Goal: Task Accomplishment & Management: Use online tool/utility

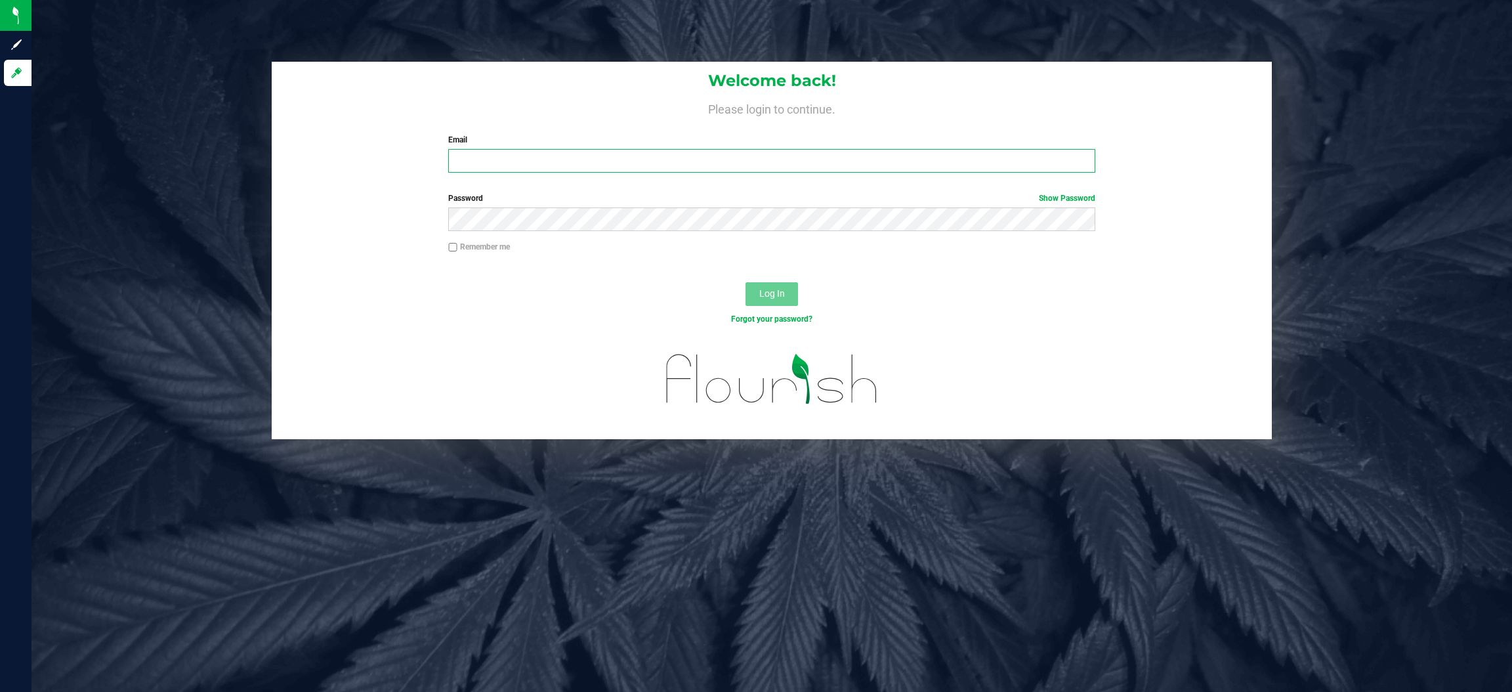
click at [478, 164] on input "Email" at bounding box center [771, 161] width 647 height 24
click at [602, 157] on input "ttownsend@Liveparalle" at bounding box center [771, 161] width 647 height 24
click at [745, 282] on button "Log In" at bounding box center [771, 294] width 52 height 24
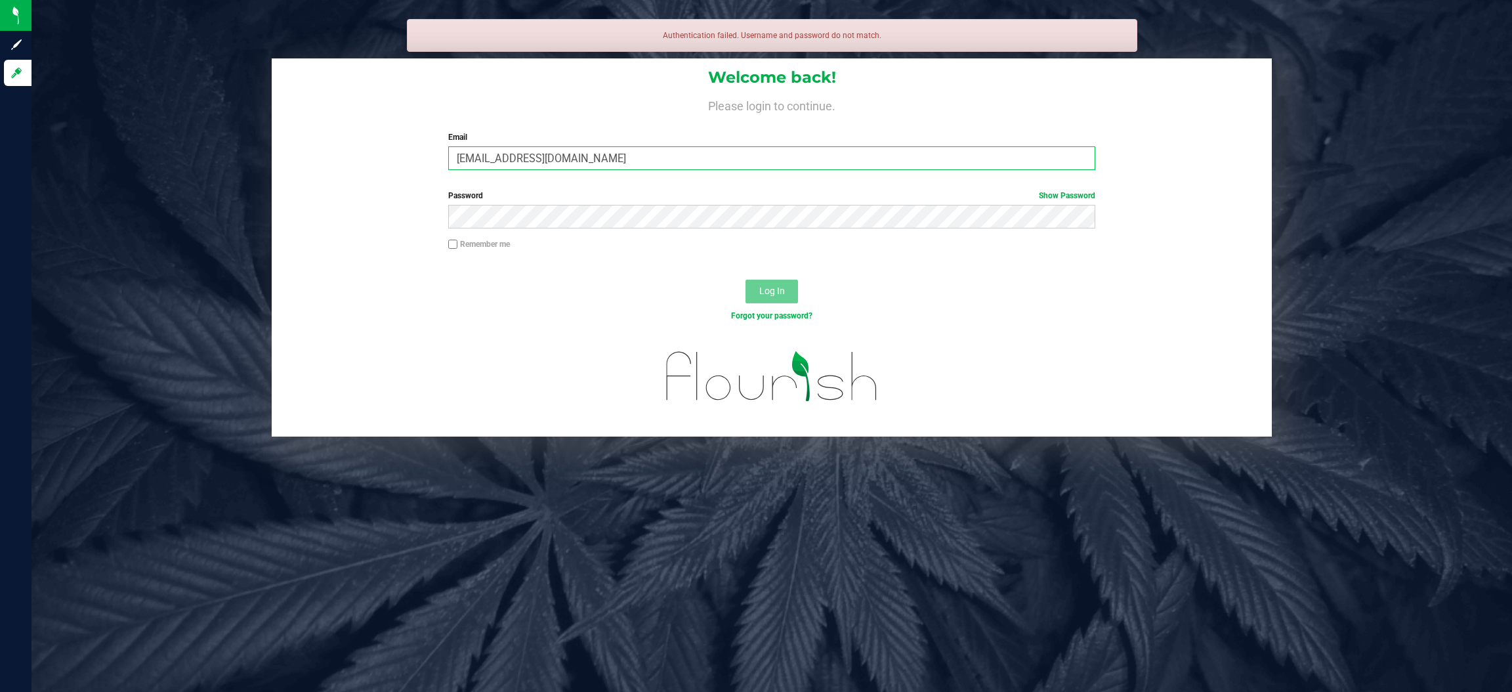
click at [561, 165] on input "[EMAIL_ADDRESS][DOMAIN_NAME]" at bounding box center [771, 158] width 647 height 24
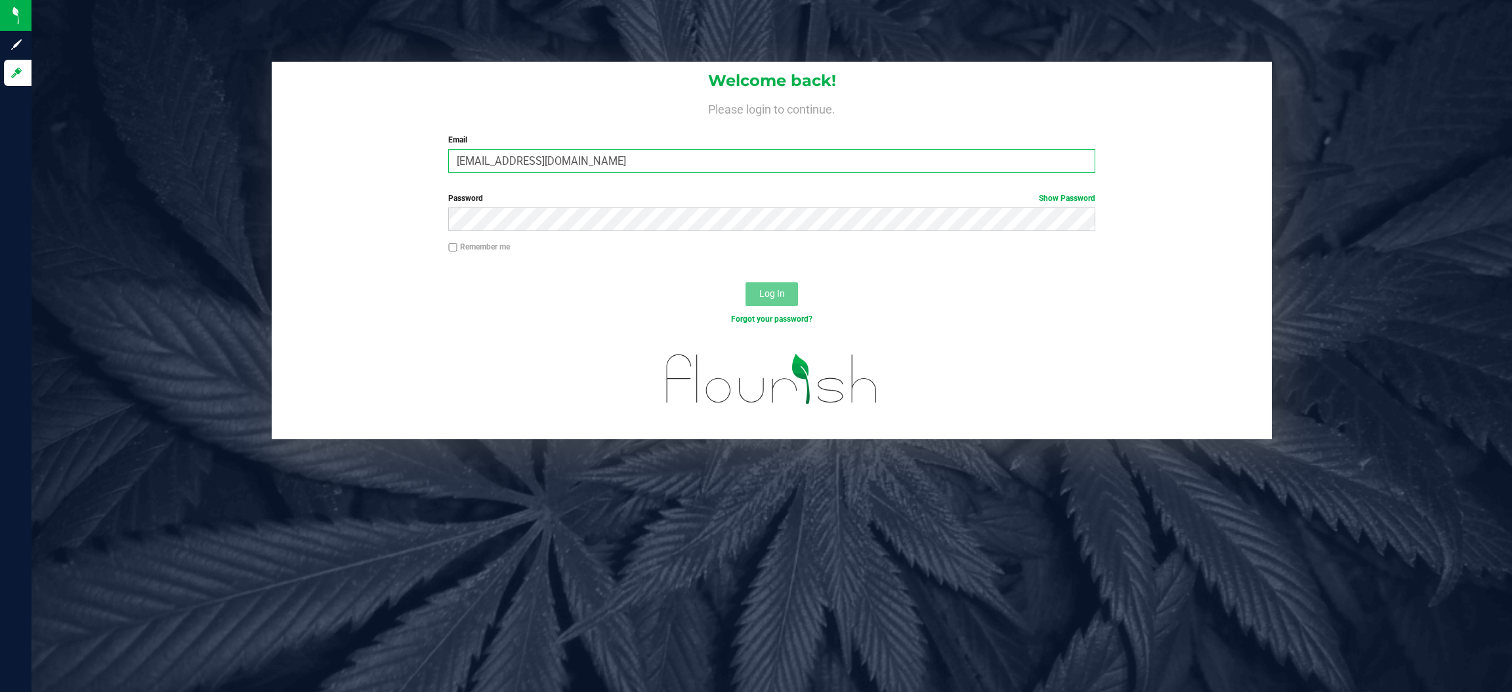
click at [565, 165] on input "[EMAIL_ADDRESS][DOMAIN_NAME]" at bounding box center [771, 161] width 647 height 24
type input "[EMAIL_ADDRESS][DOMAIN_NAME]"
click at [745, 282] on button "Log In" at bounding box center [771, 294] width 52 height 24
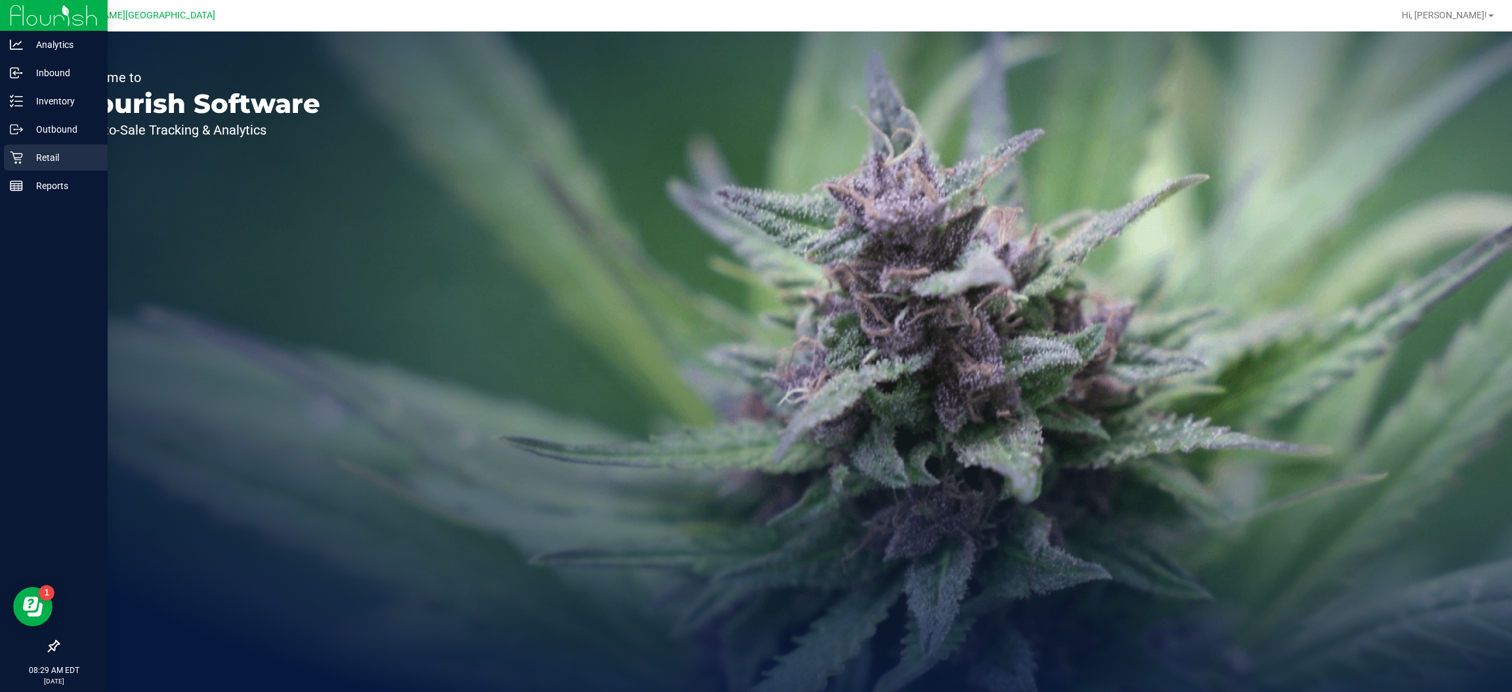
click at [26, 157] on p "Retail" at bounding box center [62, 158] width 79 height 16
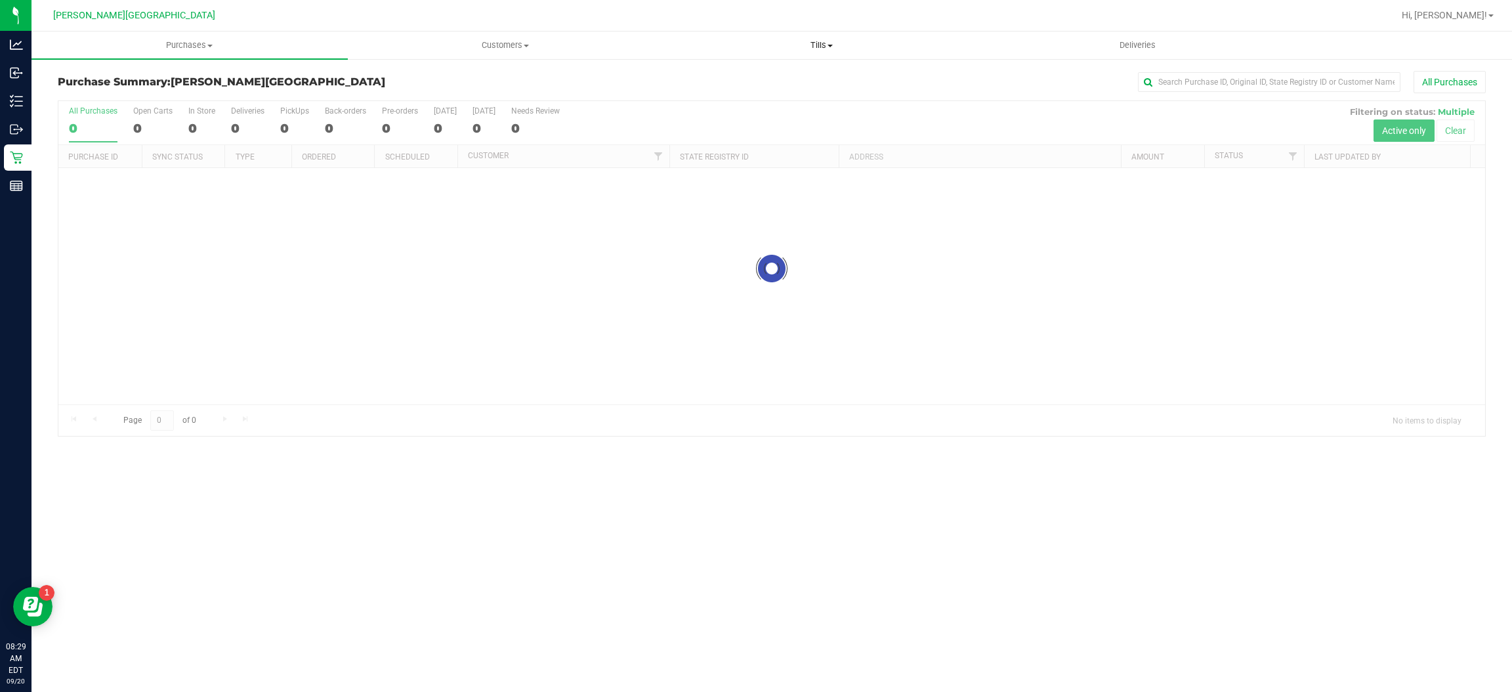
click at [806, 39] on span "Tills" at bounding box center [821, 45] width 315 height 12
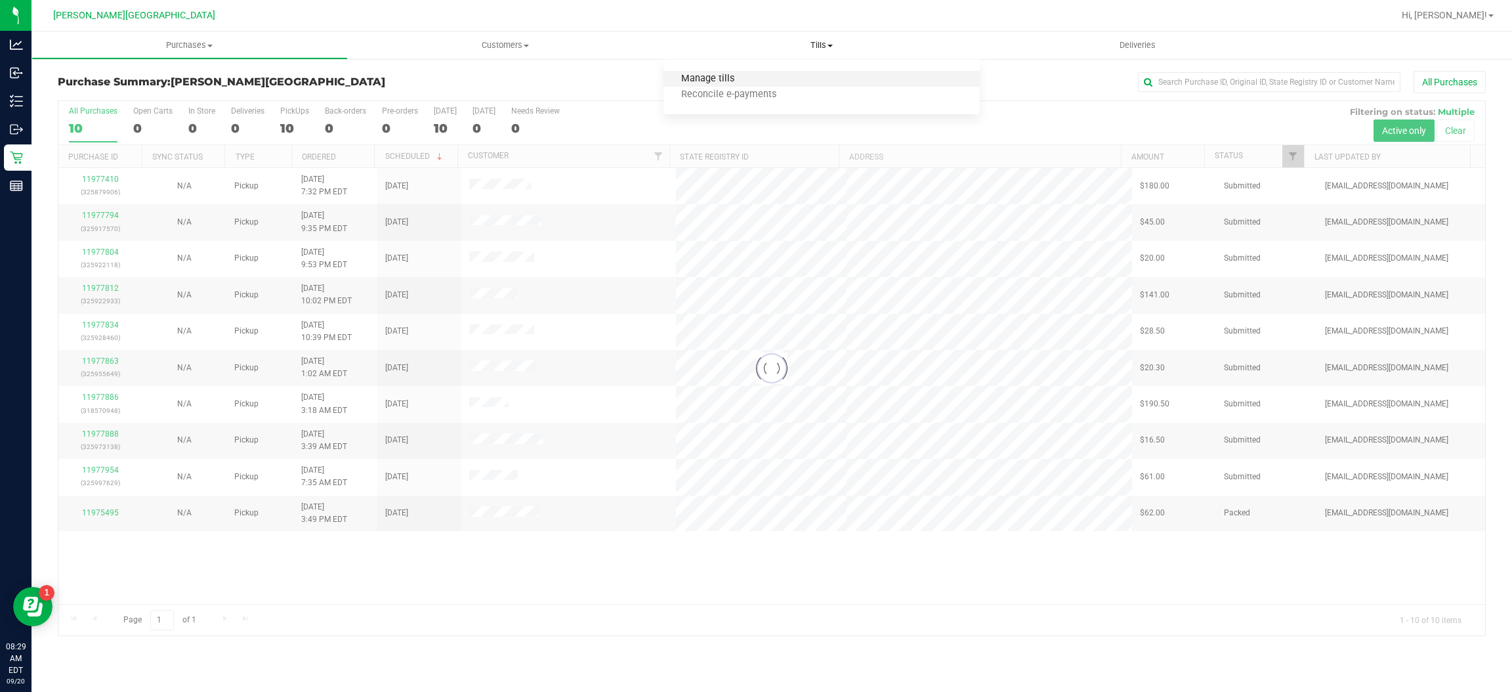
click at [724, 81] on span "Manage tills" at bounding box center [707, 78] width 89 height 11
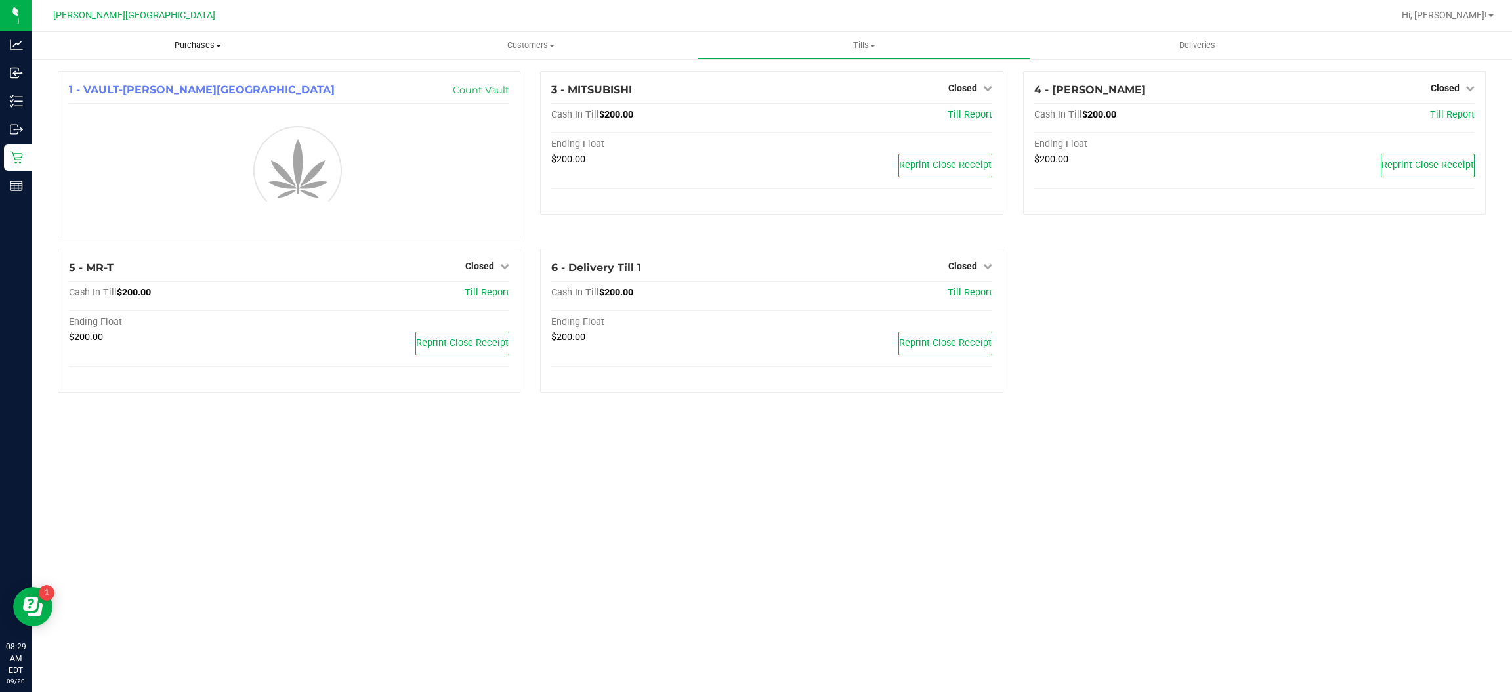
click at [211, 38] on uib-tab-heading "Purchases Summary of purchases Fulfillment All purchases" at bounding box center [197, 45] width 333 height 28
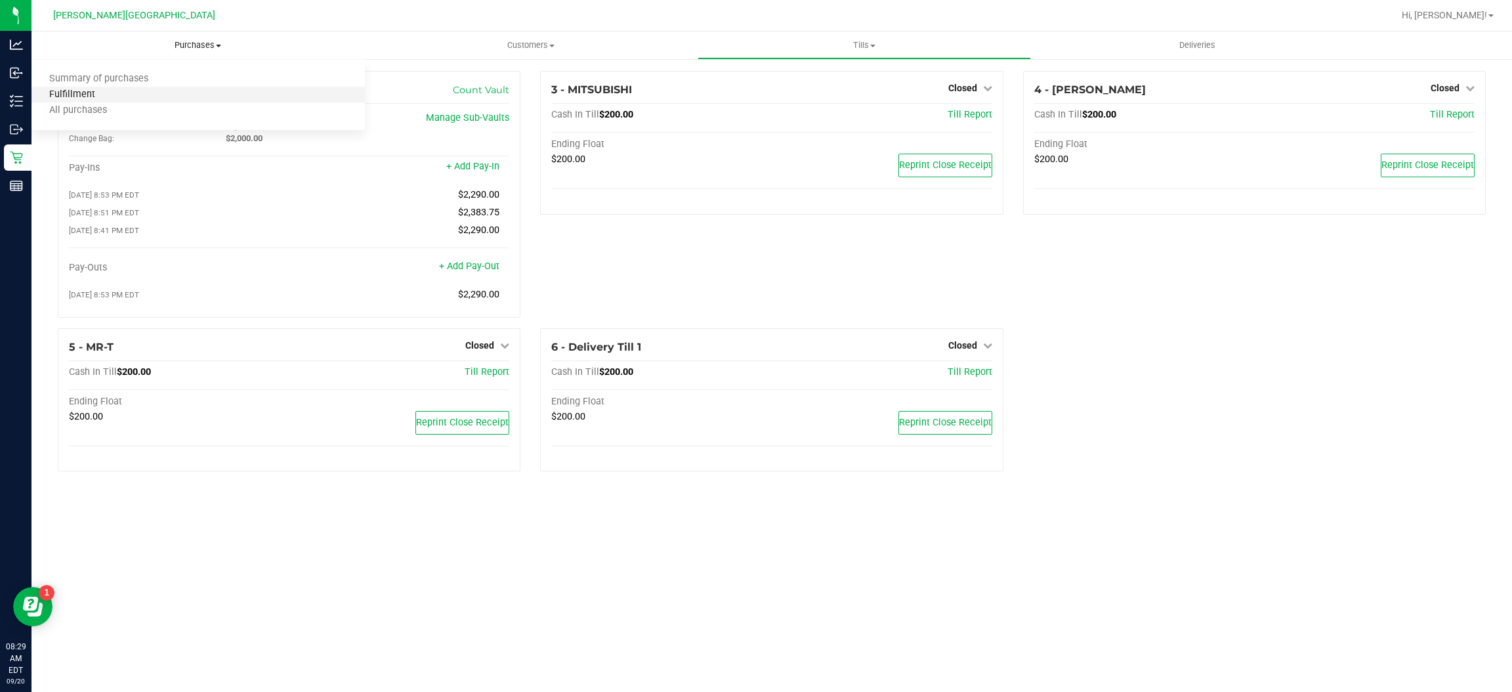
click at [97, 89] on span "Fulfillment" at bounding box center [71, 94] width 81 height 11
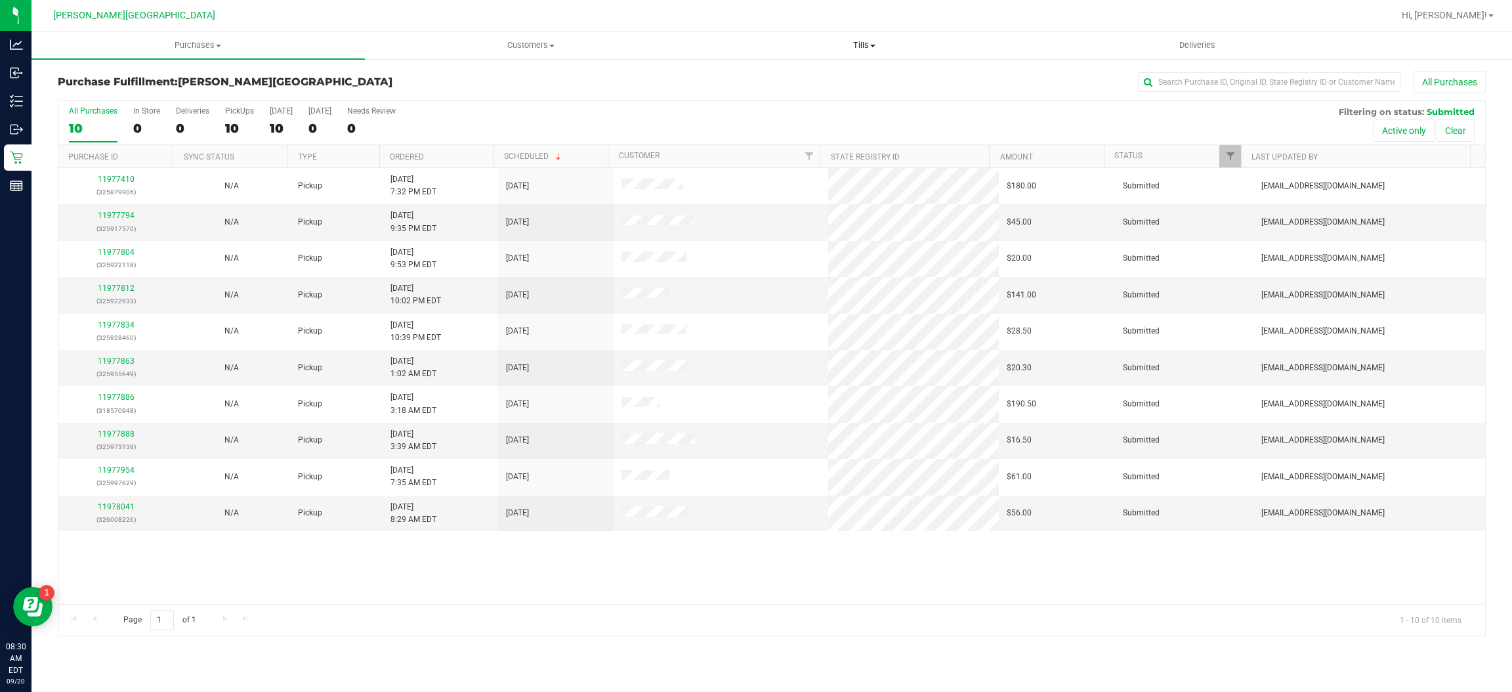
click at [856, 49] on span "Tills" at bounding box center [864, 45] width 332 height 12
click at [761, 81] on span "Manage tills" at bounding box center [741, 78] width 89 height 11
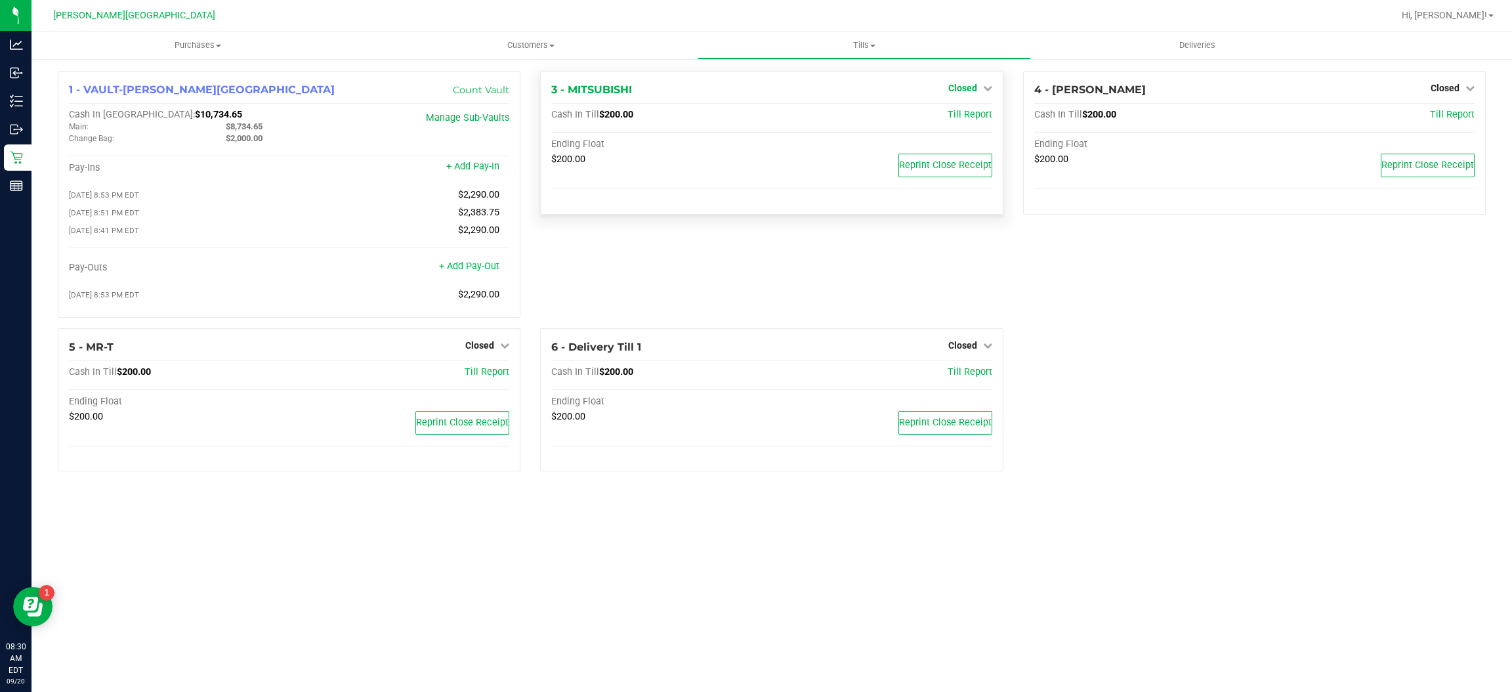
click at [972, 81] on div "Closed" at bounding box center [970, 88] width 44 height 16
click at [963, 94] on div "Closed" at bounding box center [970, 88] width 44 height 16
click at [963, 91] on span "Closed" at bounding box center [962, 88] width 29 height 10
click at [955, 115] on link "Open Till" at bounding box center [962, 115] width 35 height 10
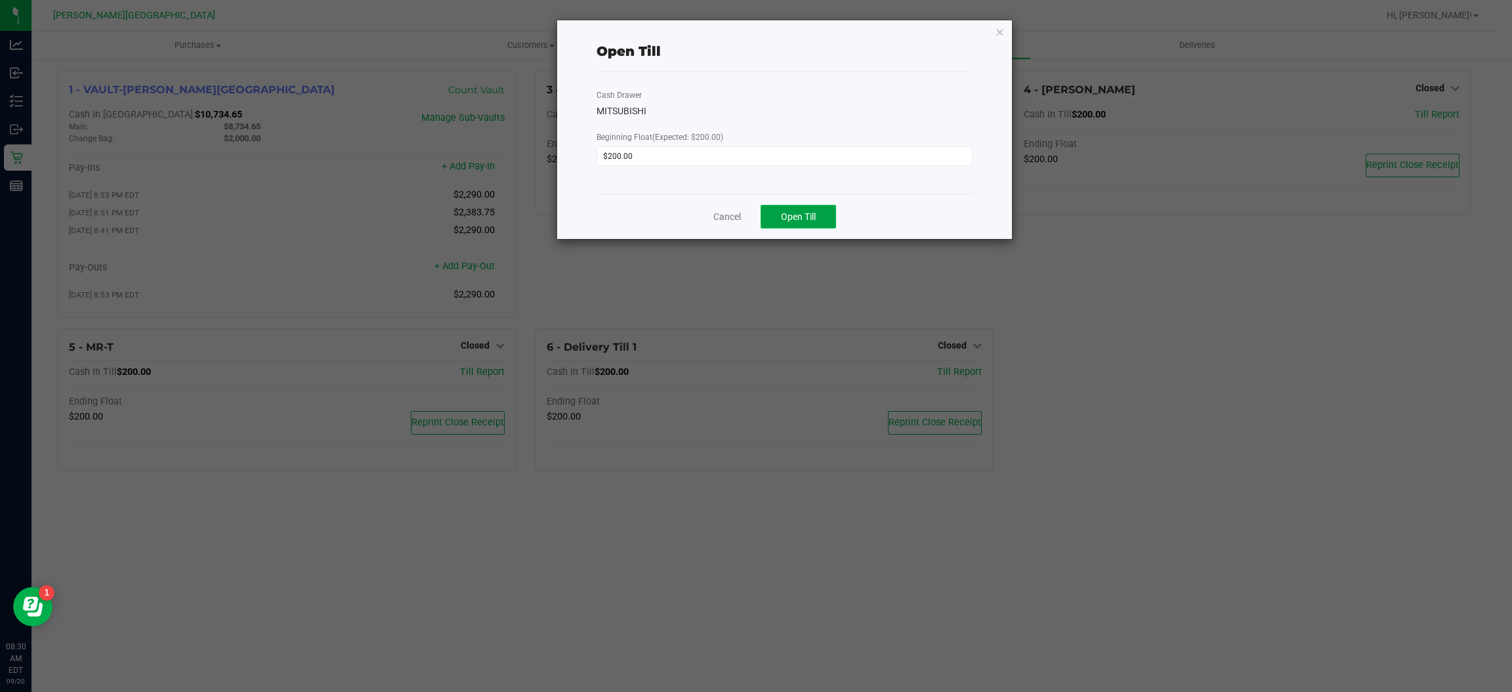
click at [818, 215] on button "Open Till" at bounding box center [797, 217] width 75 height 24
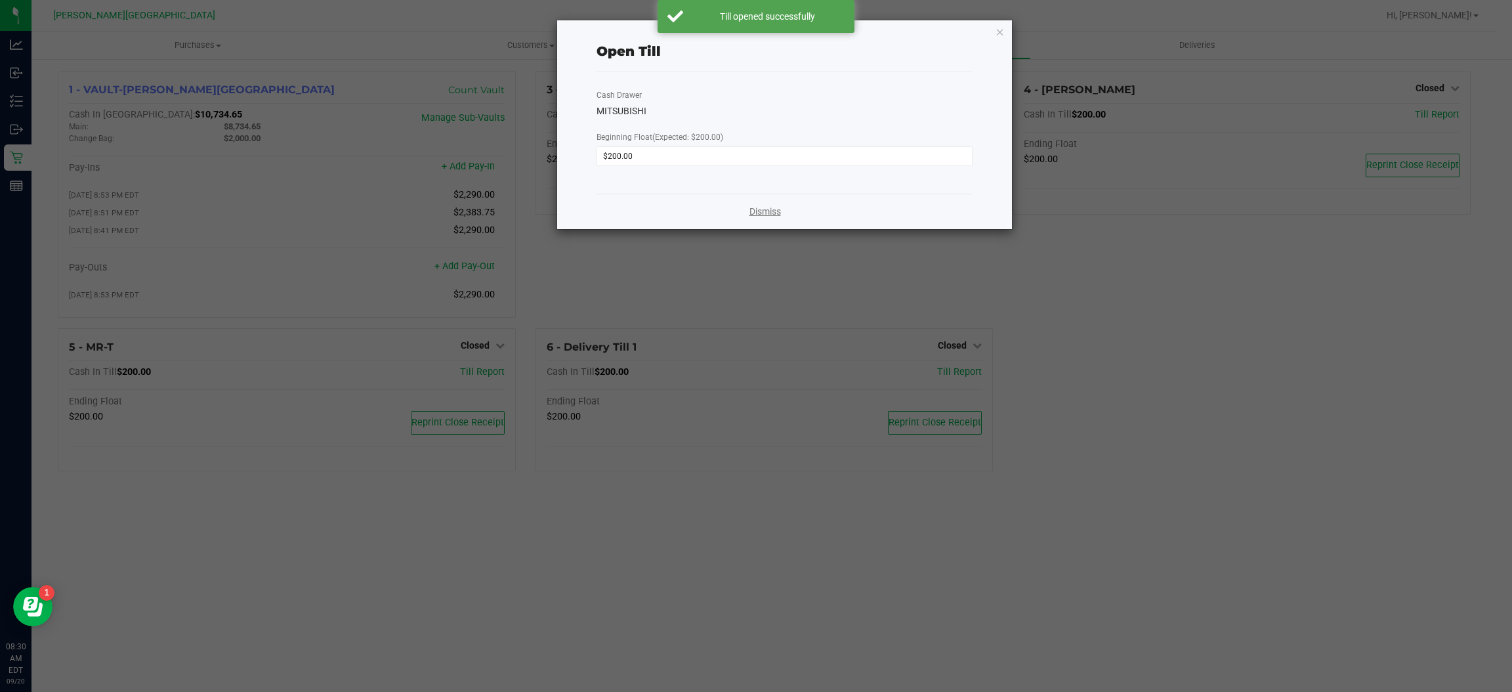
click at [763, 211] on link "Dismiss" at bounding box center [764, 212] width 31 height 14
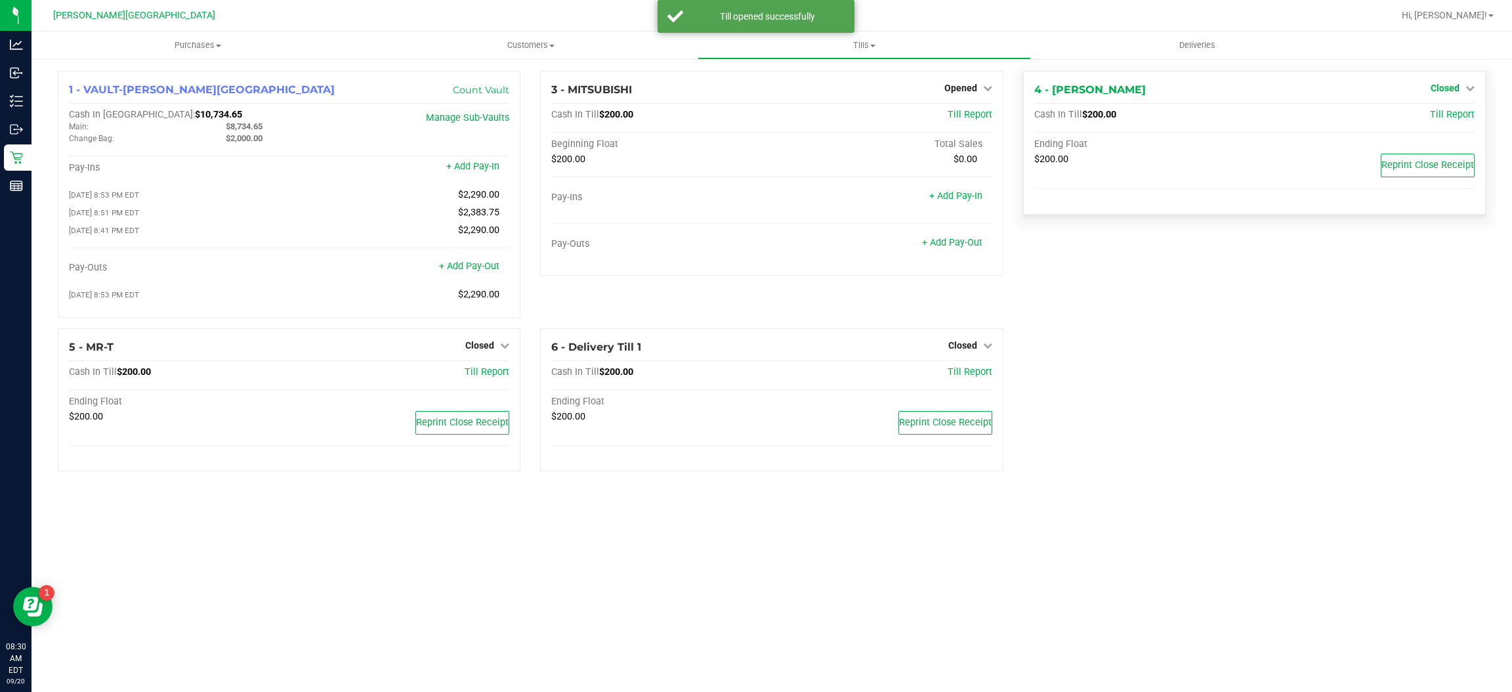
click at [1457, 89] on span "Closed" at bounding box center [1444, 88] width 29 height 10
click at [1440, 113] on link "Open Till" at bounding box center [1444, 115] width 35 height 10
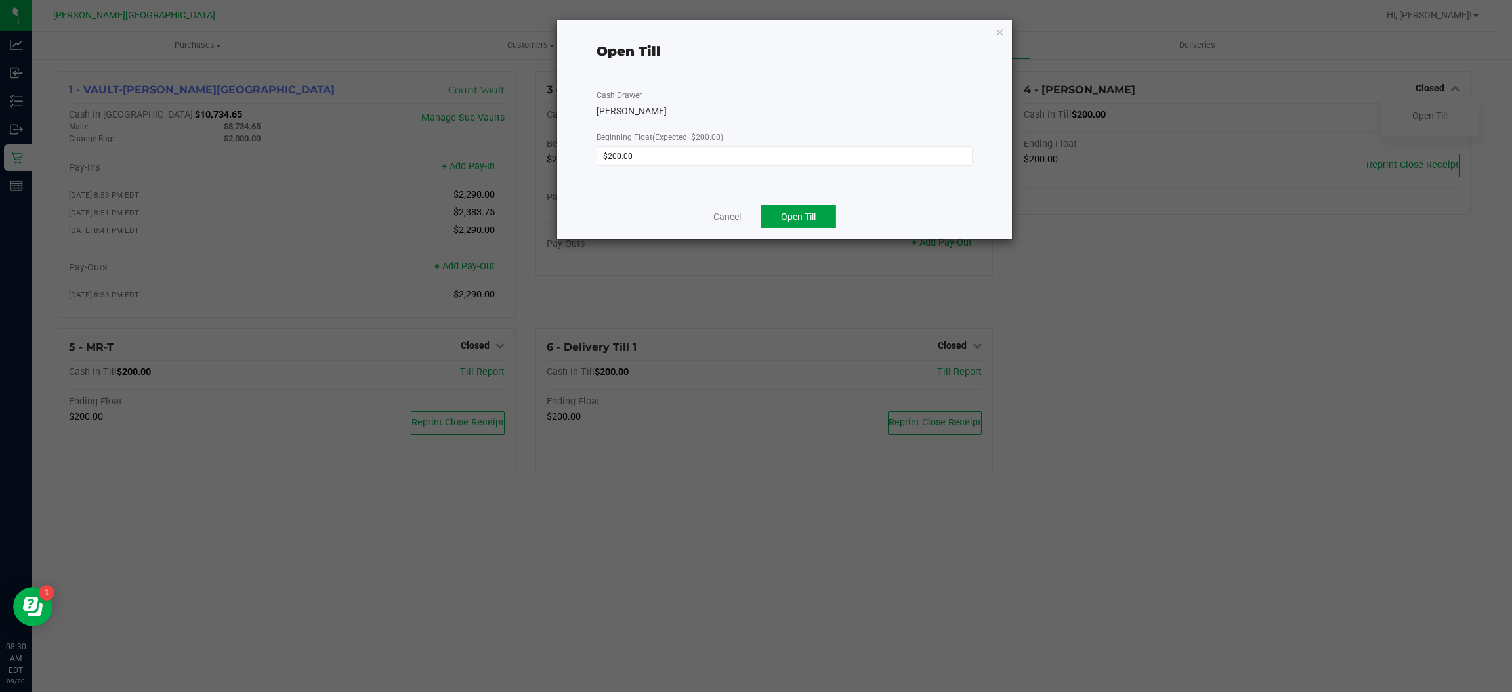
click at [791, 206] on button "Open Till" at bounding box center [797, 217] width 75 height 24
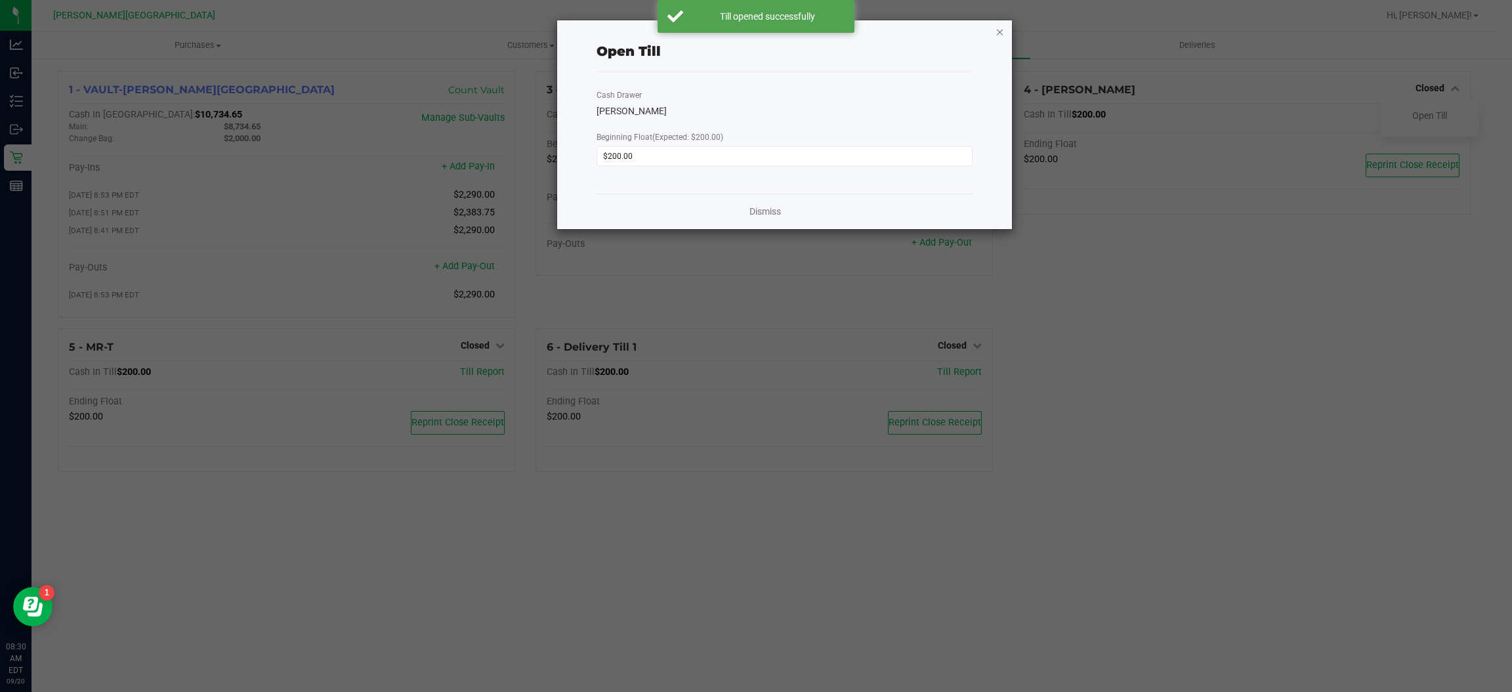
click at [1001, 31] on icon "button" at bounding box center [999, 32] width 9 height 16
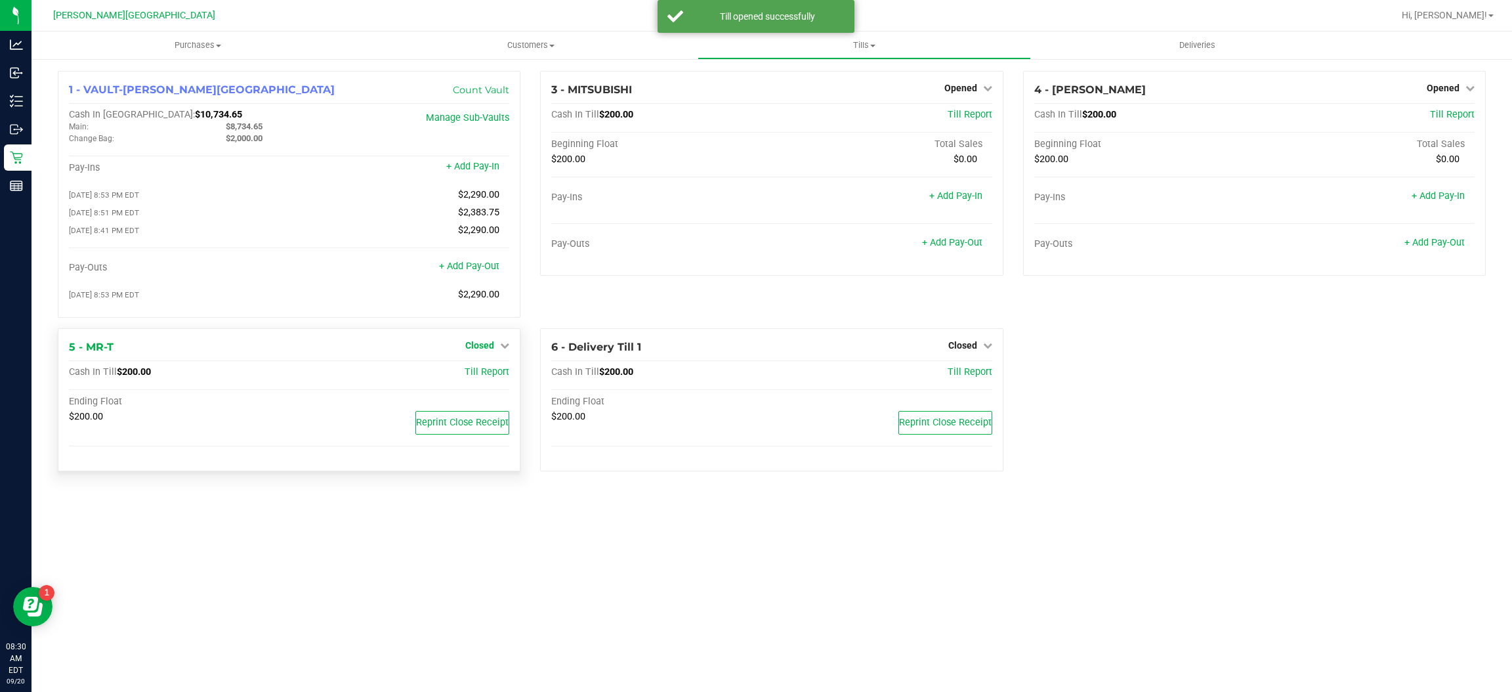
click at [486, 341] on span "Closed" at bounding box center [479, 345] width 29 height 10
click at [473, 373] on link "Open Till" at bounding box center [479, 372] width 35 height 10
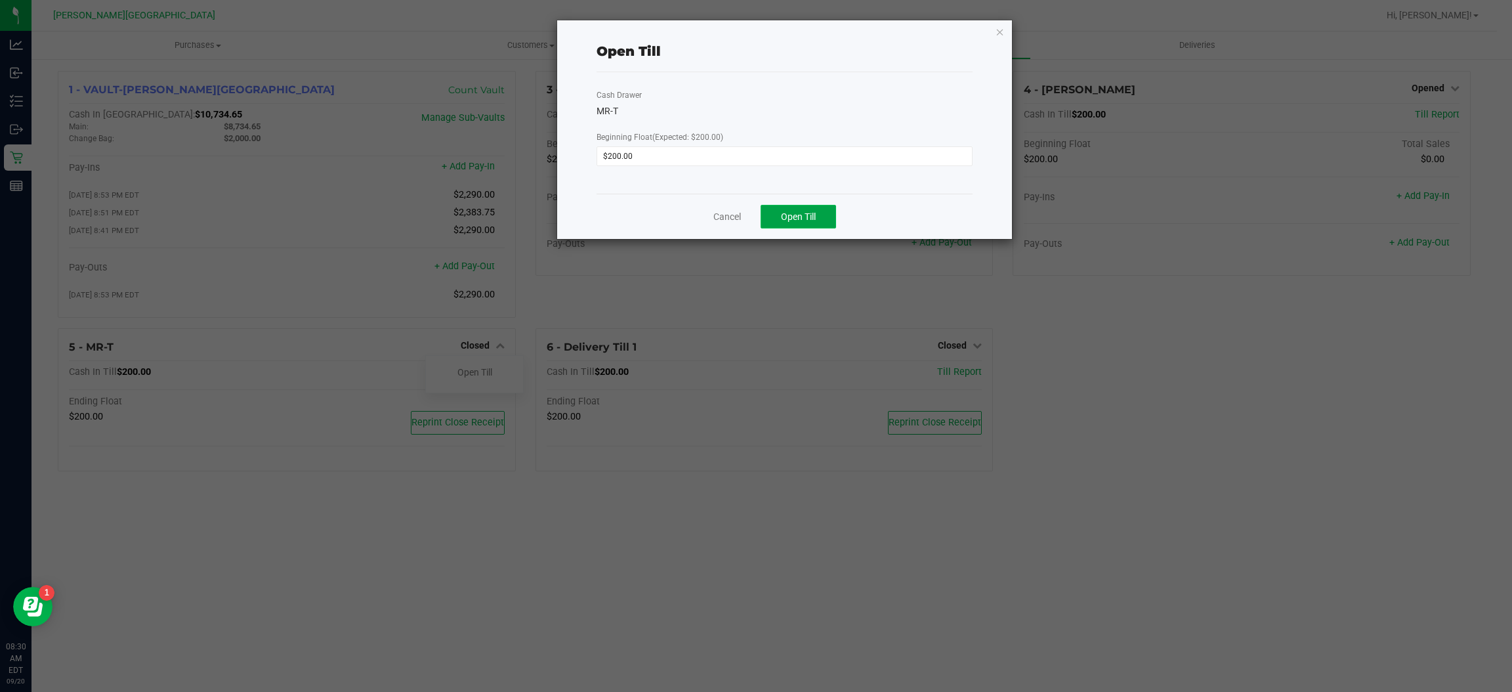
click at [775, 207] on button "Open Till" at bounding box center [797, 217] width 75 height 24
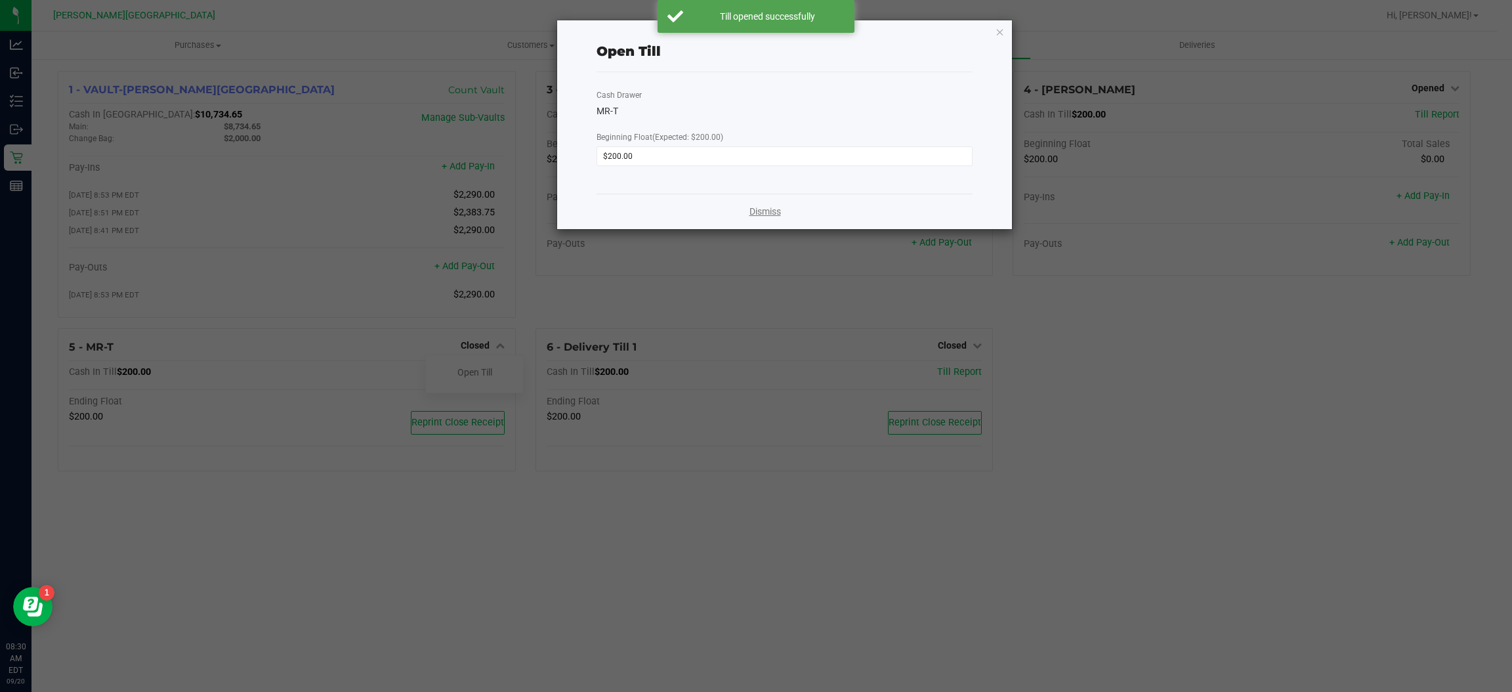
click at [764, 214] on link "Dismiss" at bounding box center [764, 212] width 31 height 14
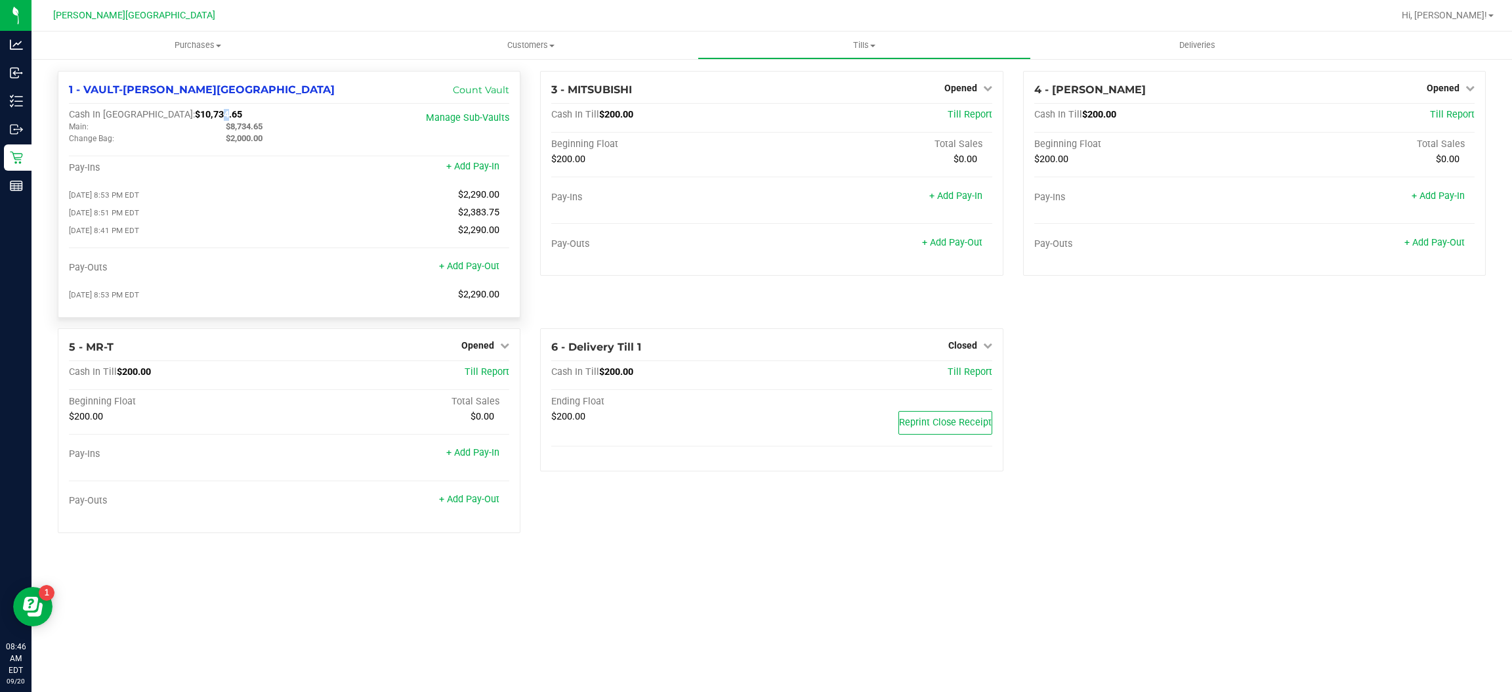
click at [195, 112] on span "$10,734.65" at bounding box center [218, 114] width 47 height 11
